Goal: Task Accomplishment & Management: Manage account settings

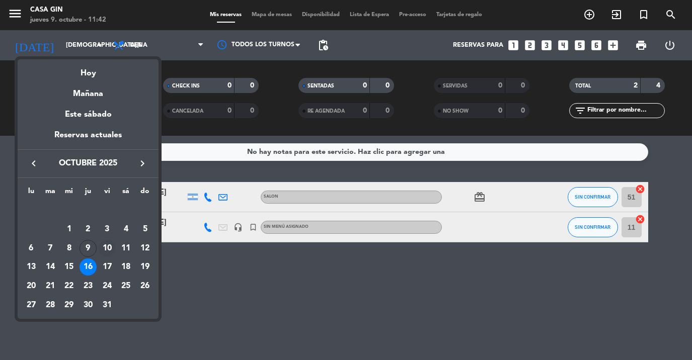
click at [105, 249] on div "10" at bounding box center [107, 248] width 17 height 17
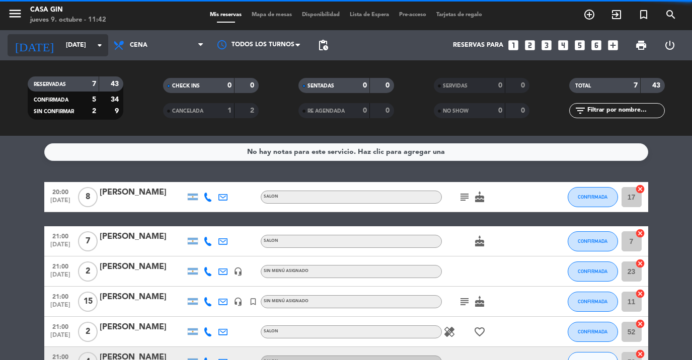
click at [69, 49] on input "[DATE]" at bounding box center [103, 45] width 85 height 17
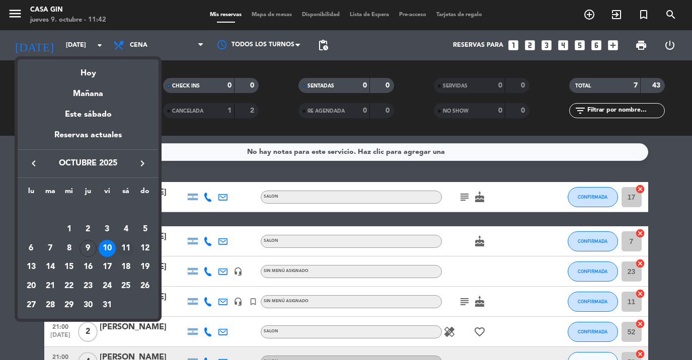
click at [124, 250] on div "11" at bounding box center [125, 248] width 17 height 17
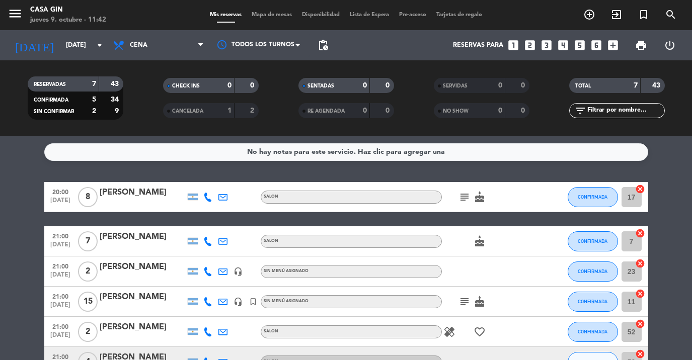
type input "[DATE]"
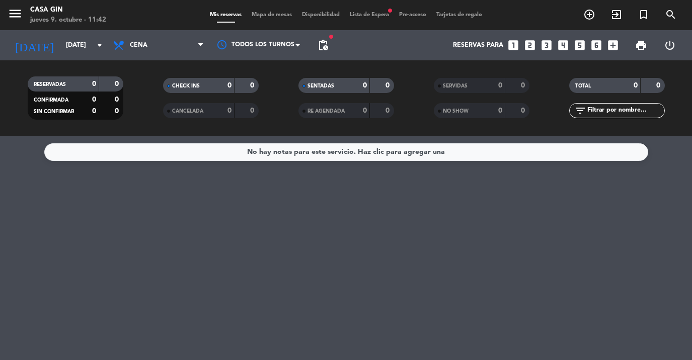
click at [378, 16] on span "Lista de Espera fiber_manual_record" at bounding box center [369, 15] width 49 height 6
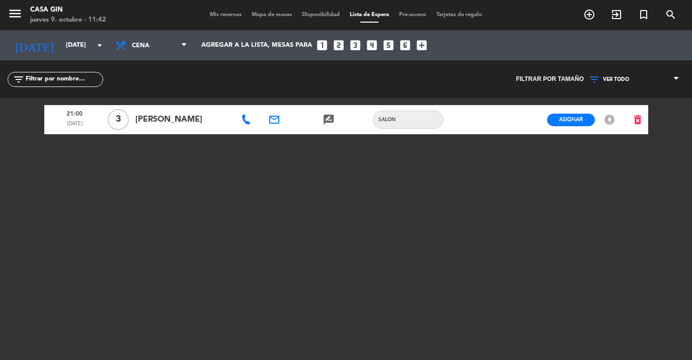
click at [241, 19] on div "Mis reservas Mapa de mesas Disponibilidad Lista de Espera Pre-acceso Tarjetas d…" at bounding box center [346, 15] width 282 height 9
click at [237, 18] on span "Mis reservas" at bounding box center [226, 15] width 42 height 6
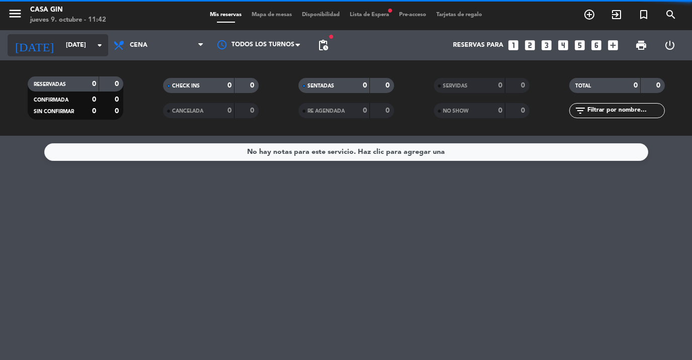
click at [99, 52] on input "[DATE]" at bounding box center [103, 45] width 85 height 17
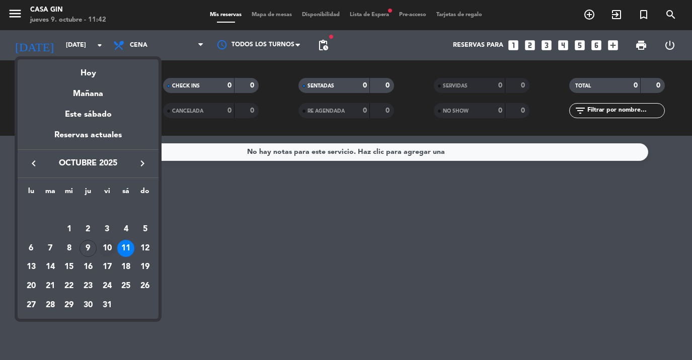
click at [105, 253] on div "10" at bounding box center [107, 248] width 17 height 17
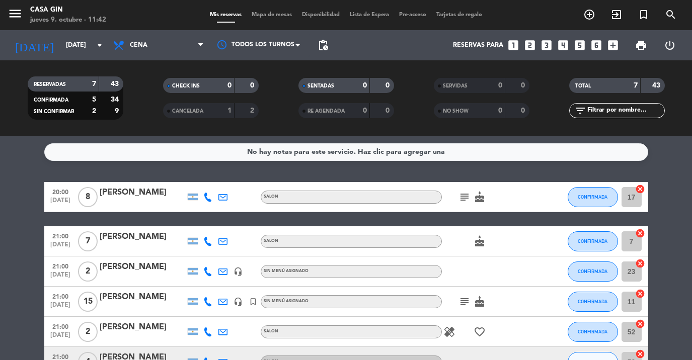
click at [462, 195] on icon "subject" at bounding box center [464, 197] width 12 height 12
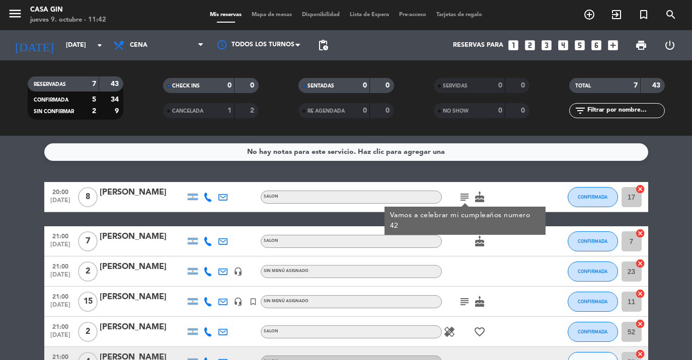
click at [465, 302] on icon "subject" at bounding box center [464, 302] width 12 height 12
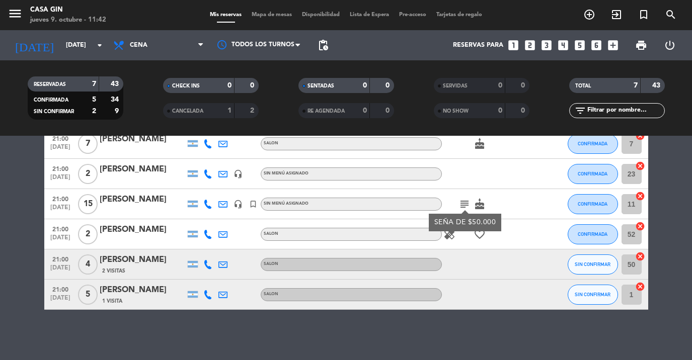
scroll to position [98, 0]
click at [71, 41] on input "[DATE]" at bounding box center [103, 45] width 85 height 17
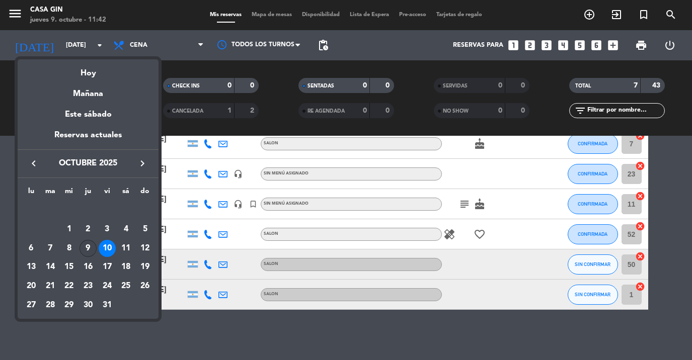
click at [94, 246] on div "9" at bounding box center [88, 248] width 17 height 17
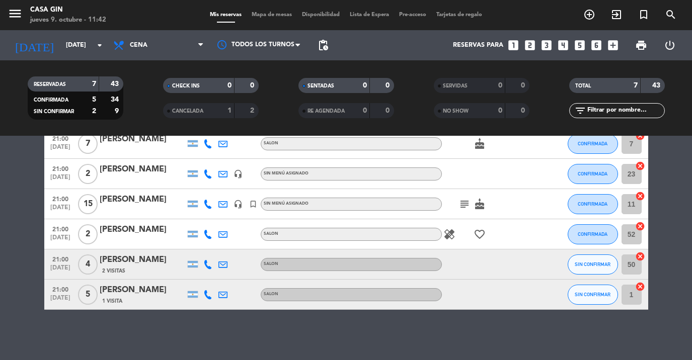
type input "[DEMOGRAPHIC_DATA][DATE]"
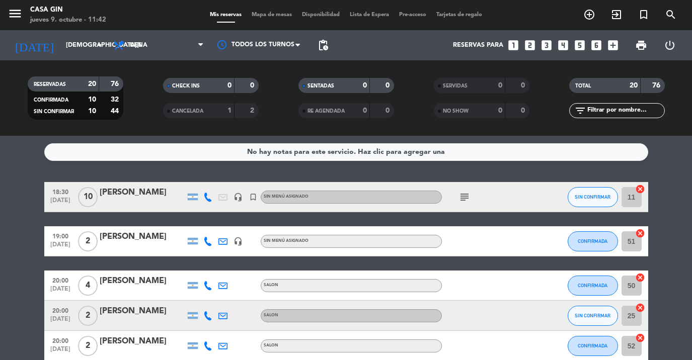
scroll to position [0, 0]
click at [464, 195] on icon "subject" at bounding box center [464, 197] width 12 height 12
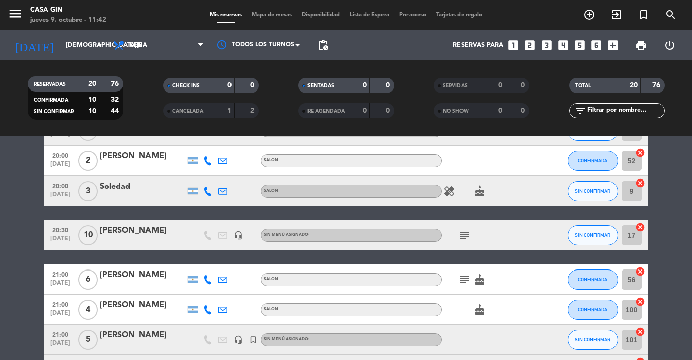
scroll to position [198, 0]
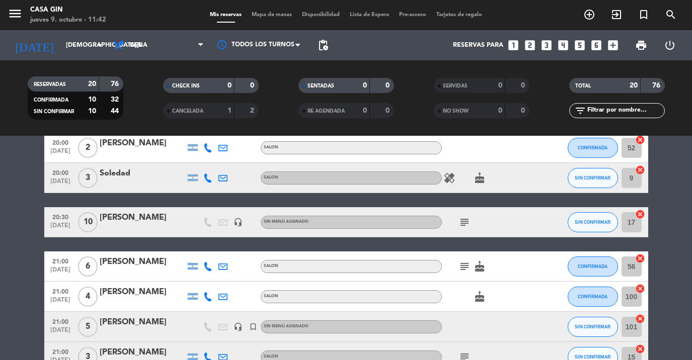
click at [463, 217] on icon "subject" at bounding box center [464, 222] width 12 height 12
click at [462, 268] on icon "subject" at bounding box center [464, 267] width 12 height 12
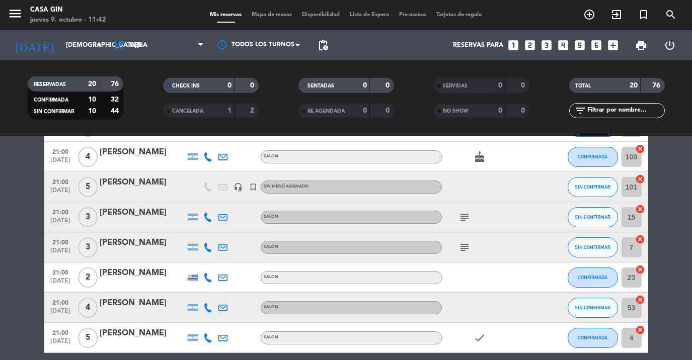
scroll to position [343, 0]
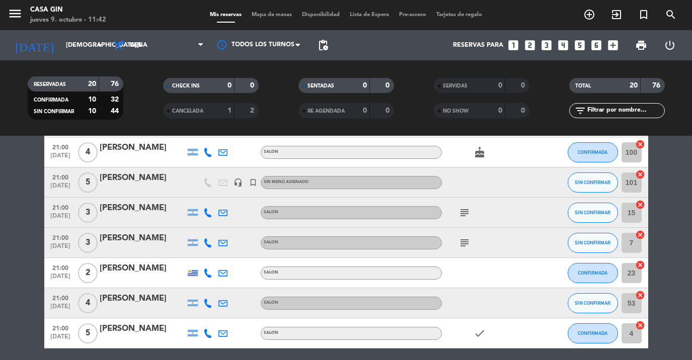
click at [465, 219] on div "subject" at bounding box center [487, 213] width 91 height 30
click at [465, 215] on icon "subject" at bounding box center [464, 213] width 12 height 12
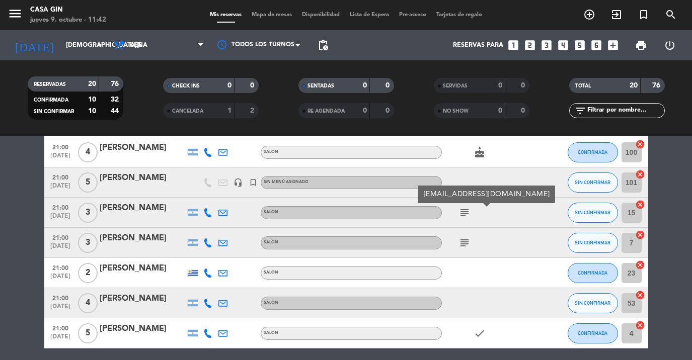
click at [470, 231] on div "subject" at bounding box center [487, 243] width 91 height 30
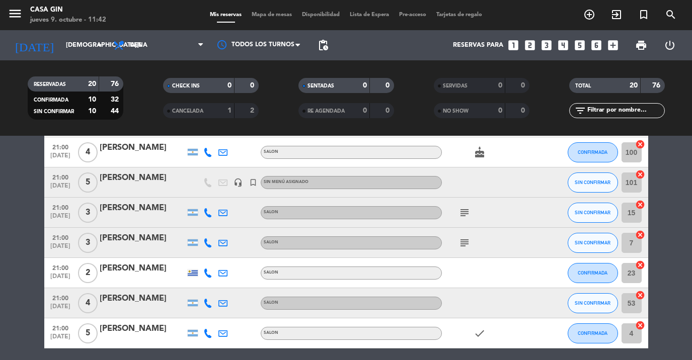
click at [469, 241] on icon "subject" at bounding box center [464, 243] width 12 height 12
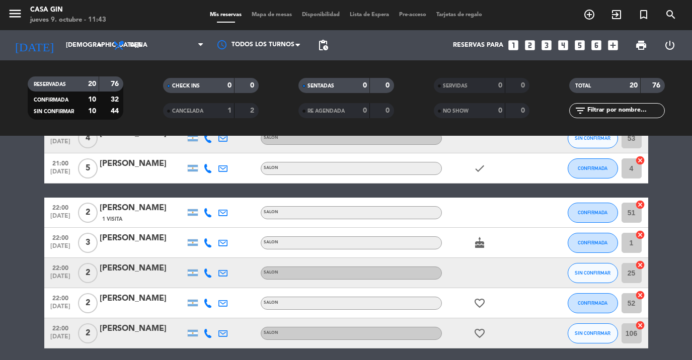
scroll to position [509, 0]
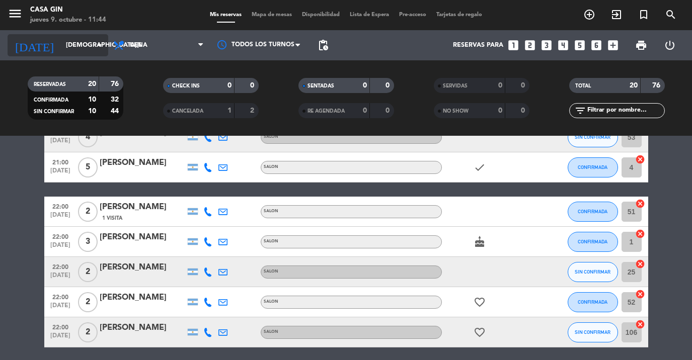
click at [104, 43] on icon "arrow_drop_down" at bounding box center [100, 45] width 12 height 12
